Goal: Check status: Check status

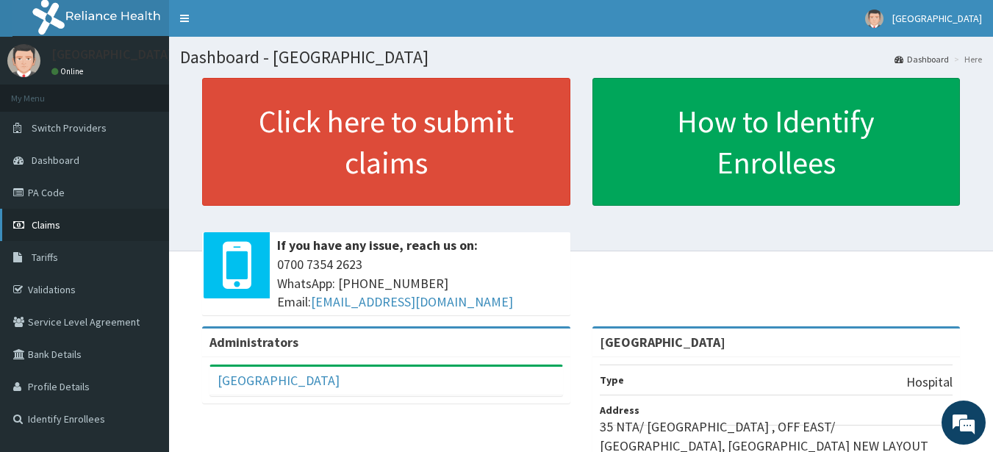
click at [60, 232] on link "Claims" at bounding box center [84, 225] width 169 height 32
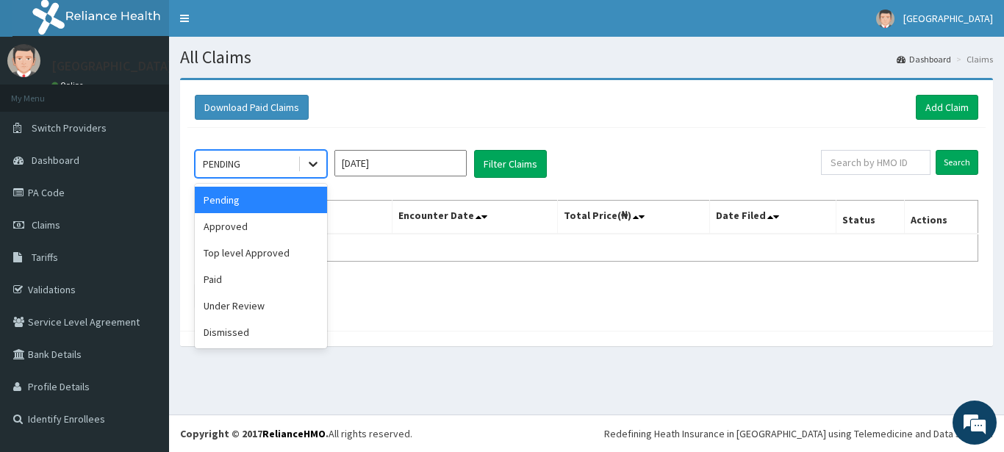
click at [315, 165] on icon at bounding box center [313, 164] width 9 height 5
click at [282, 234] on div "Approved" at bounding box center [261, 226] width 132 height 26
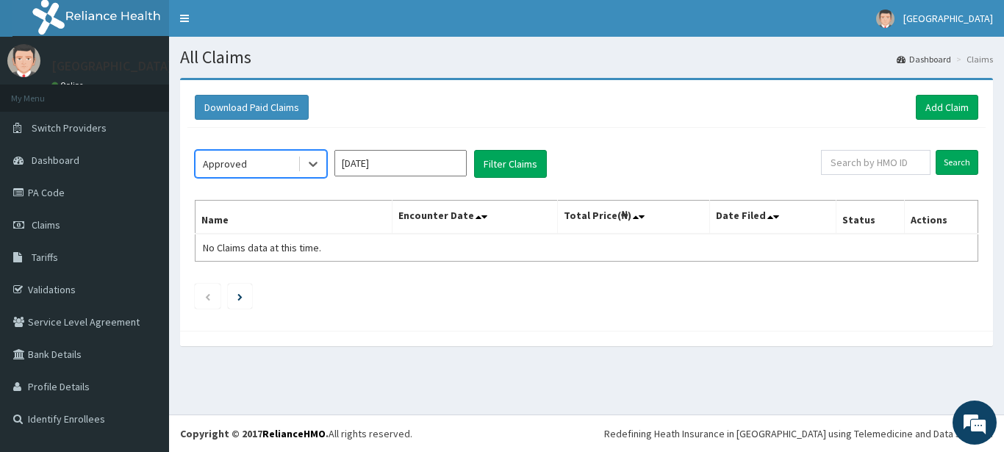
click at [424, 162] on input "[DATE]" at bounding box center [401, 163] width 132 height 26
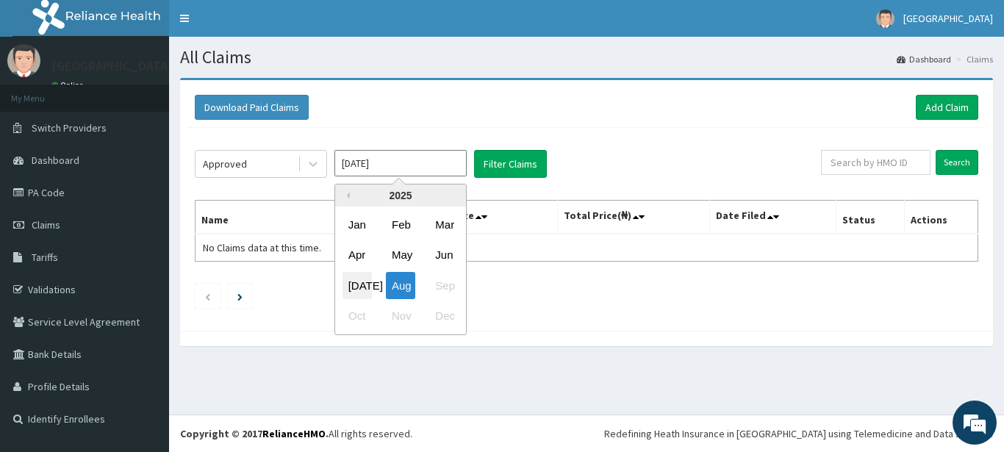
click at [356, 289] on div "[DATE]" at bounding box center [357, 285] width 29 height 27
type input "[DATE]"
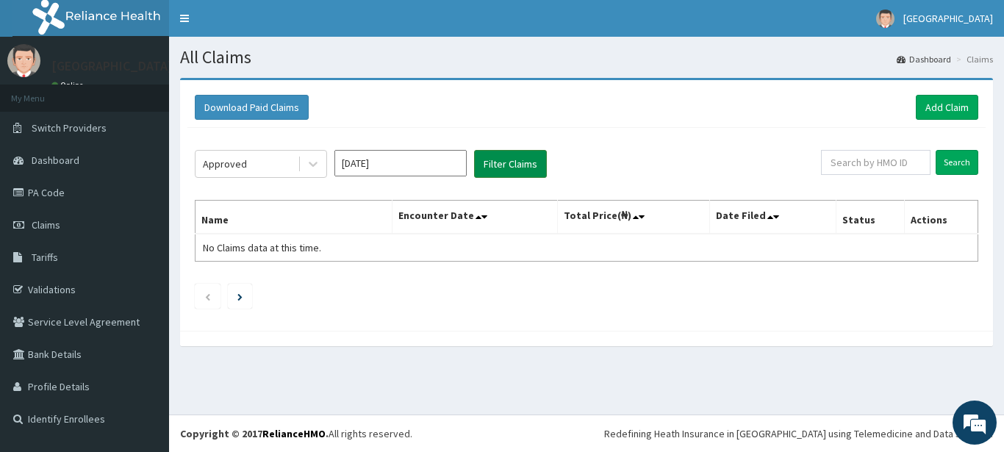
click at [493, 172] on button "Filter Claims" at bounding box center [510, 164] width 73 height 28
